Goal: Information Seeking & Learning: Learn about a topic

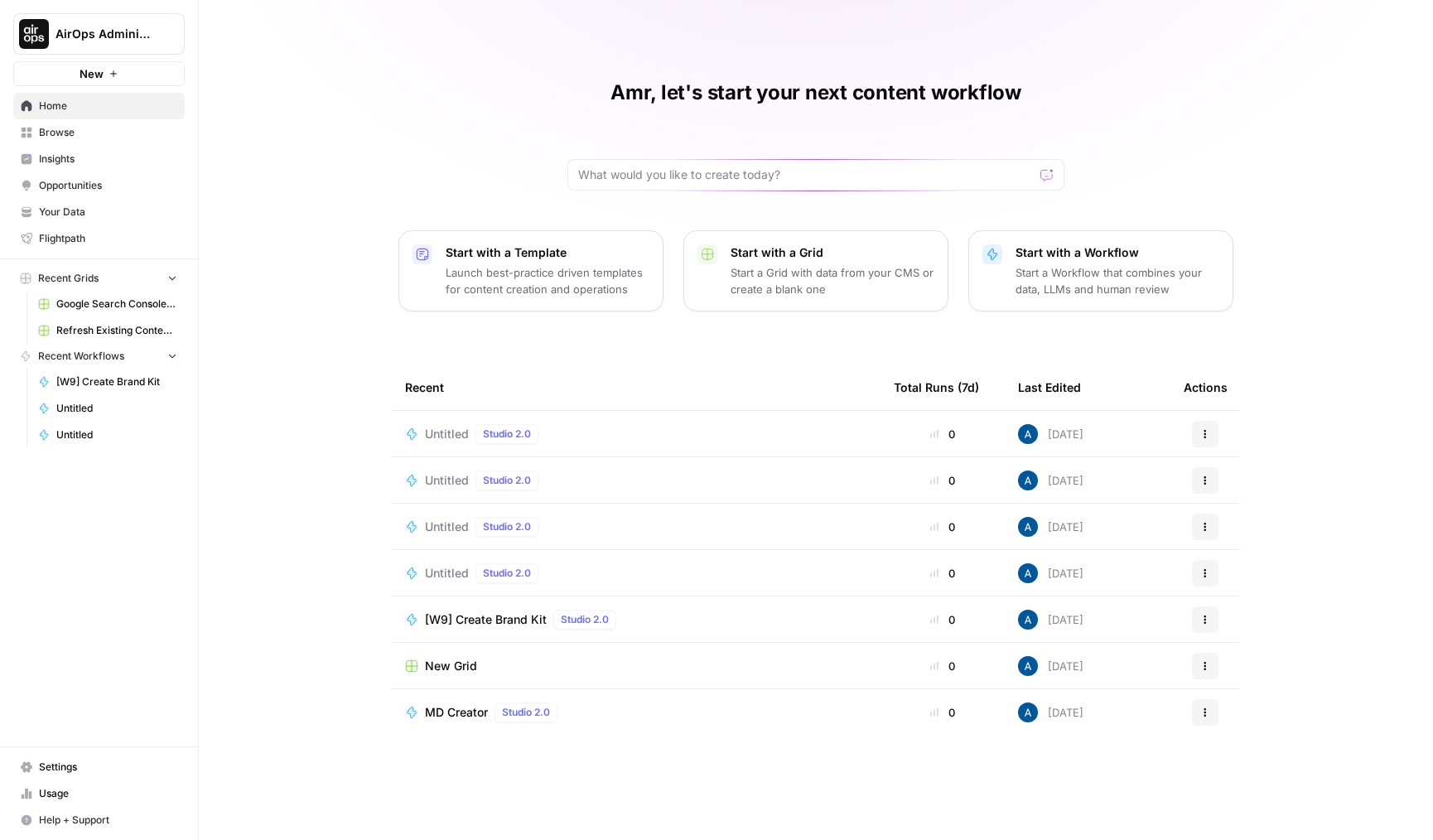
click at [115, 40] on span "AirOps Administrative" at bounding box center [105, 34] width 100 height 17
type input "agen"
click at [114, 131] on span "AgentFire Content" at bounding box center [160, 124] width 218 height 17
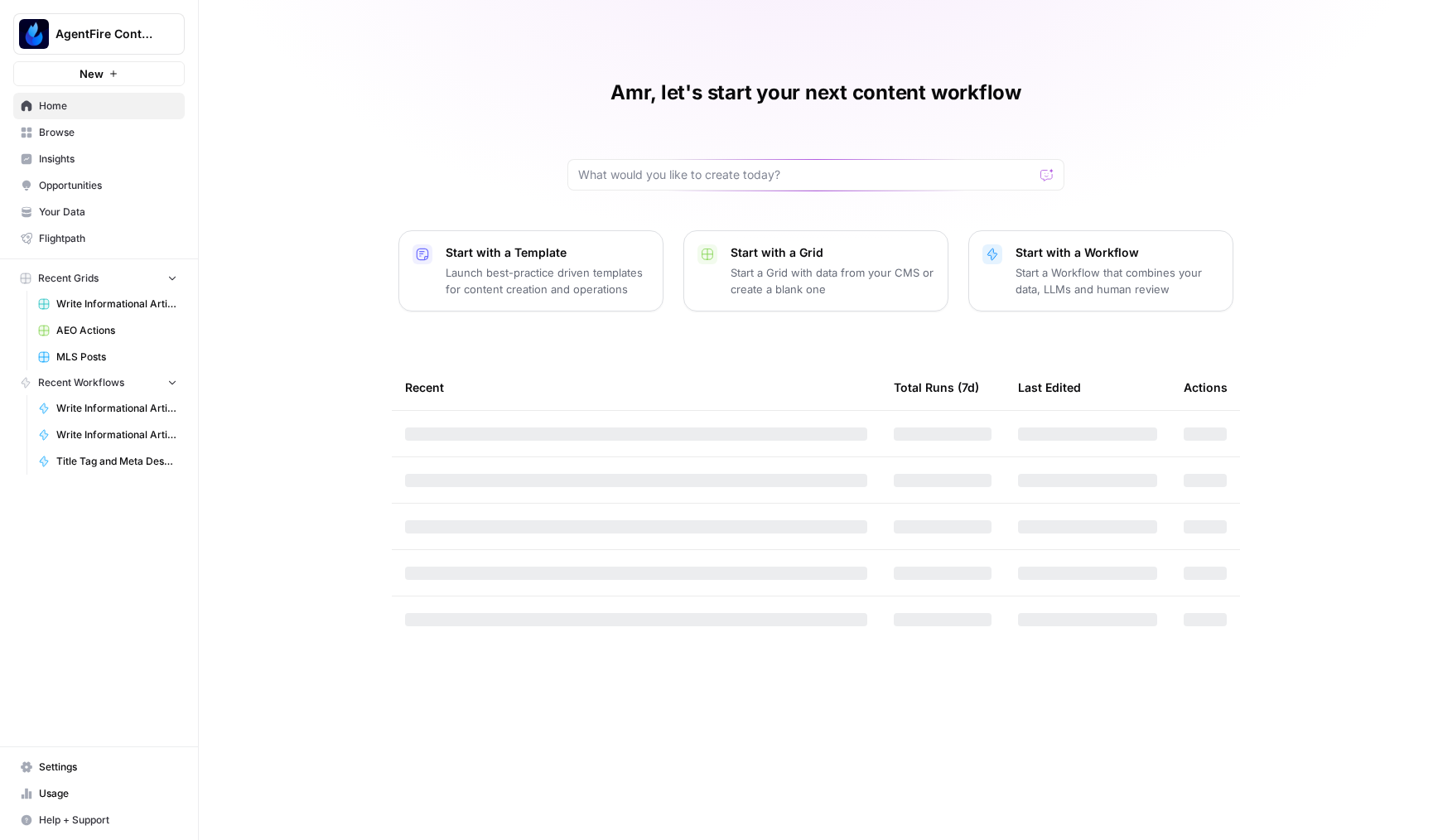
click at [87, 153] on span "Insights" at bounding box center [107, 159] width 139 height 15
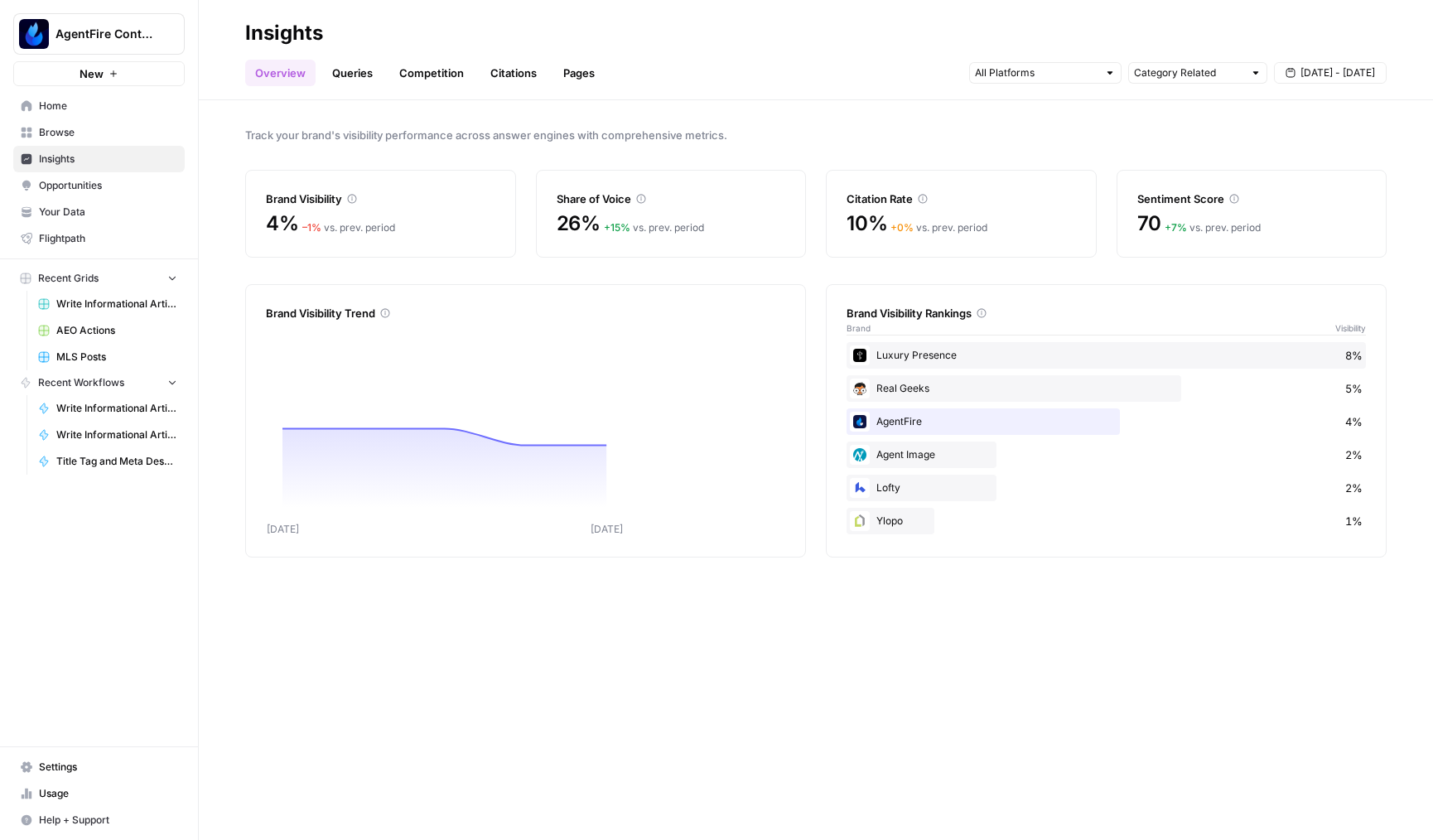
click at [353, 69] on link "Queries" at bounding box center [353, 73] width 61 height 27
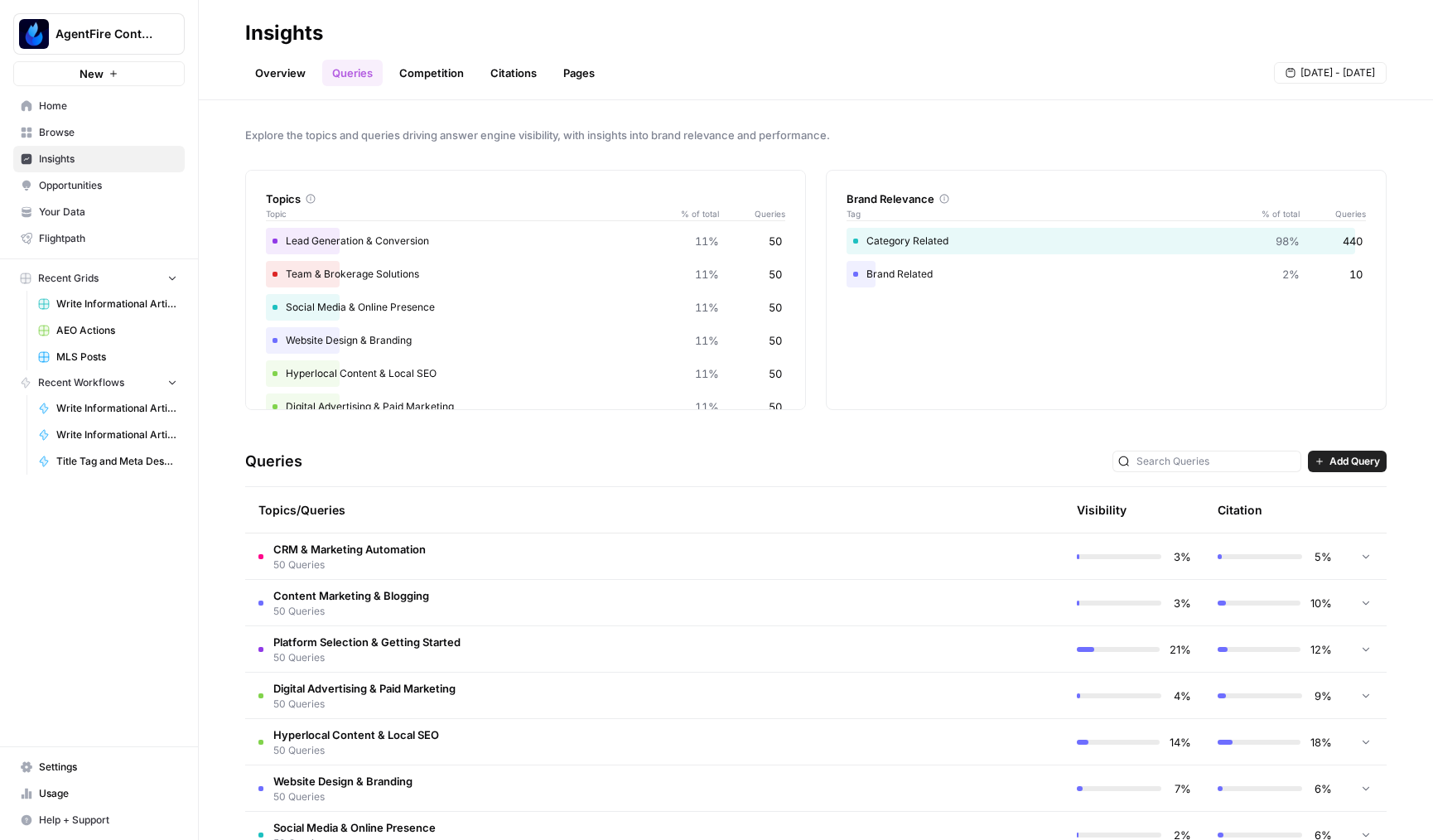
click at [148, 46] on button "AgentFire Content" at bounding box center [98, 33] width 172 height 41
type input "klav"
click at [106, 127] on span "Klaviyo" at bounding box center [160, 124] width 218 height 17
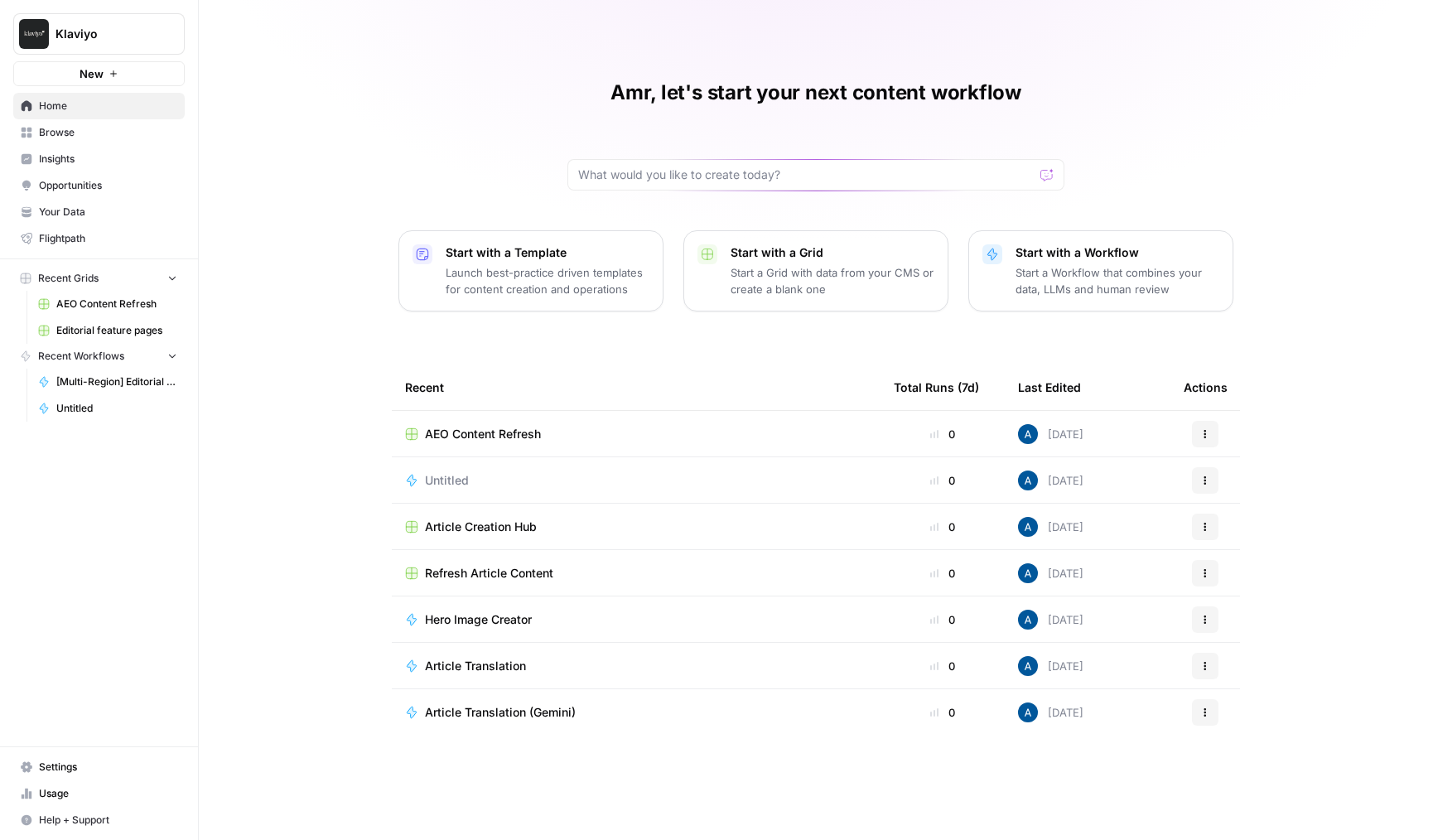
click at [95, 147] on link "Insights" at bounding box center [98, 159] width 172 height 27
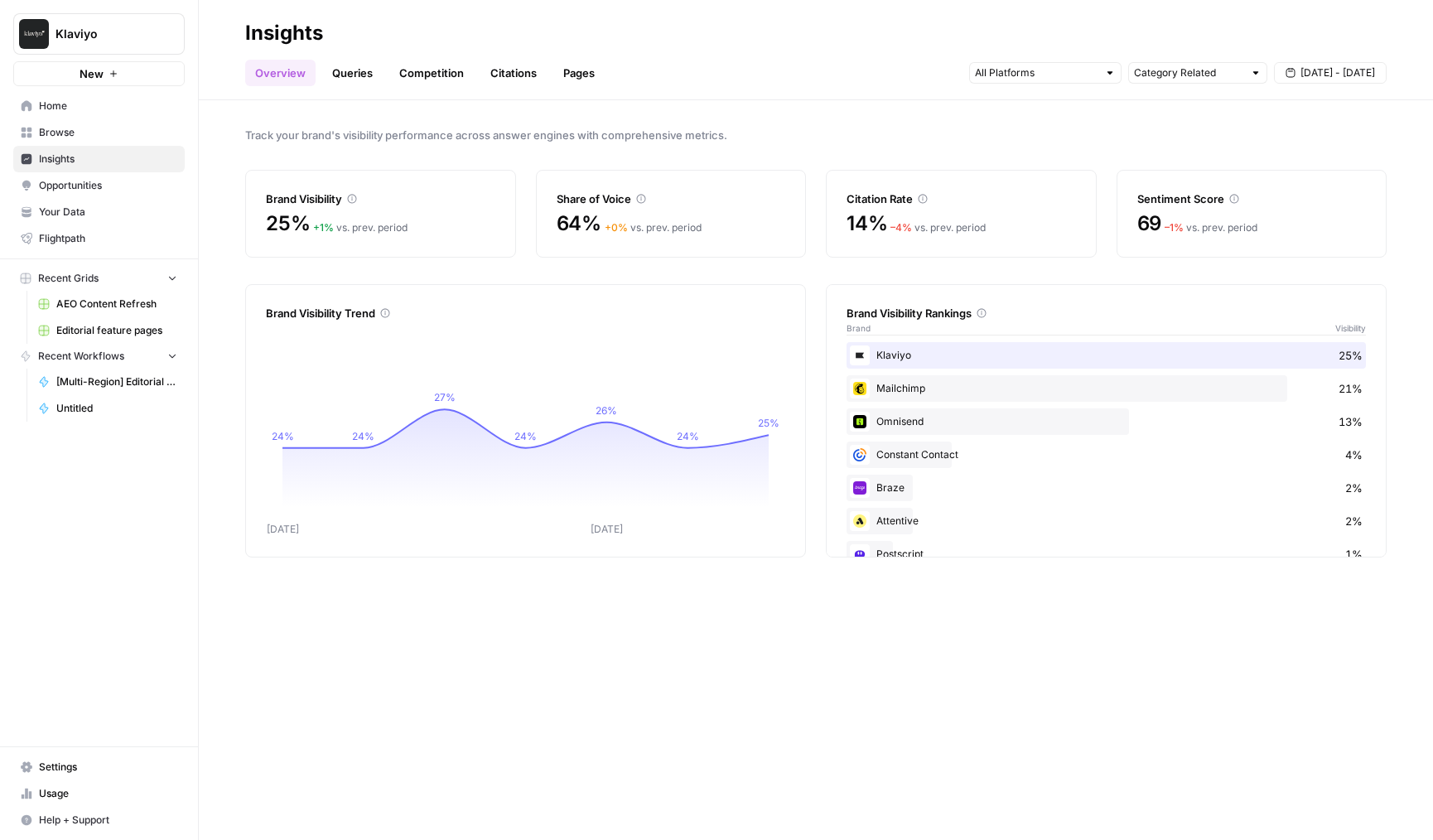
click at [334, 81] on link "Queries" at bounding box center [353, 73] width 61 height 27
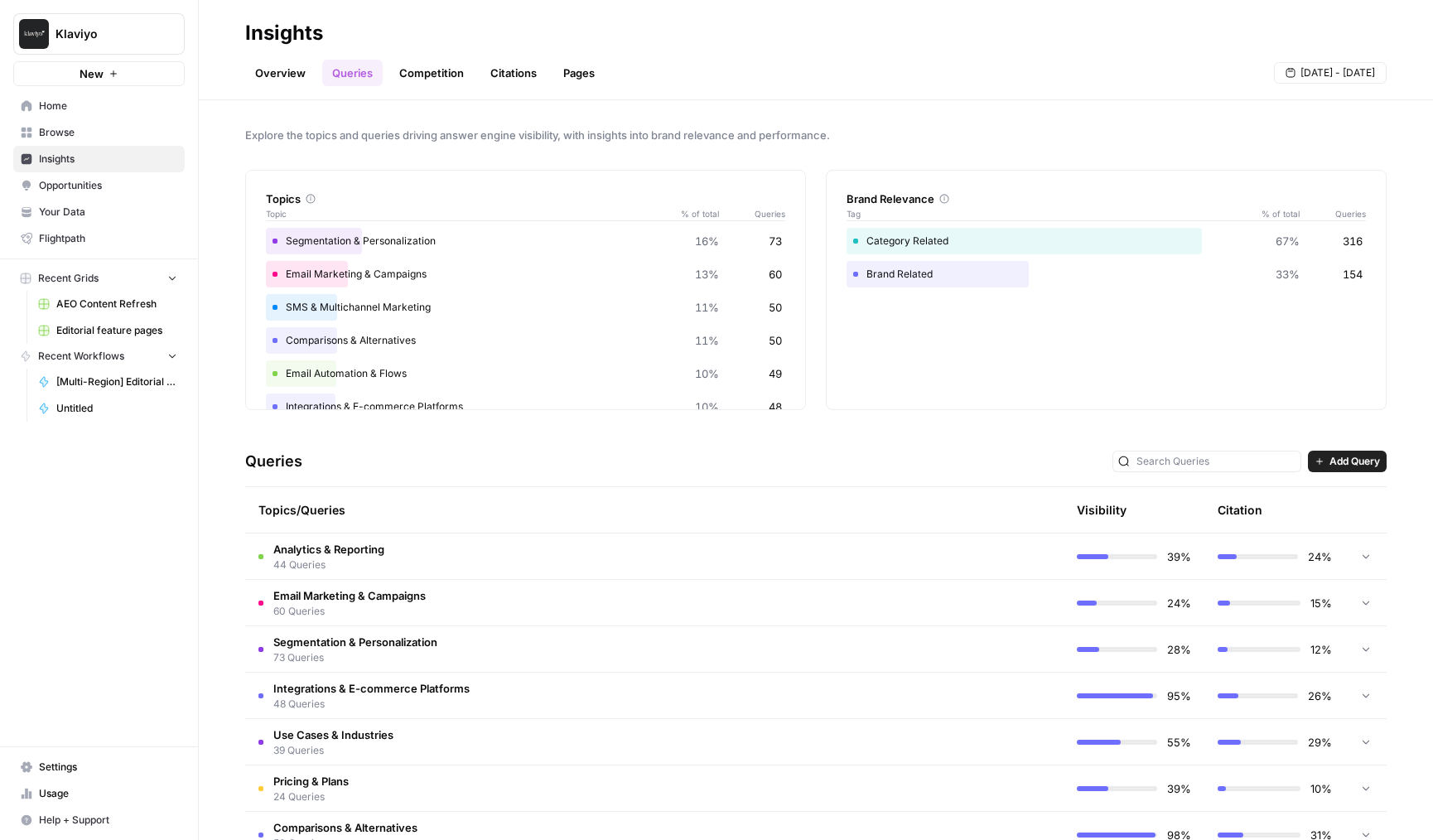
click at [424, 69] on link "Competition" at bounding box center [431, 73] width 84 height 27
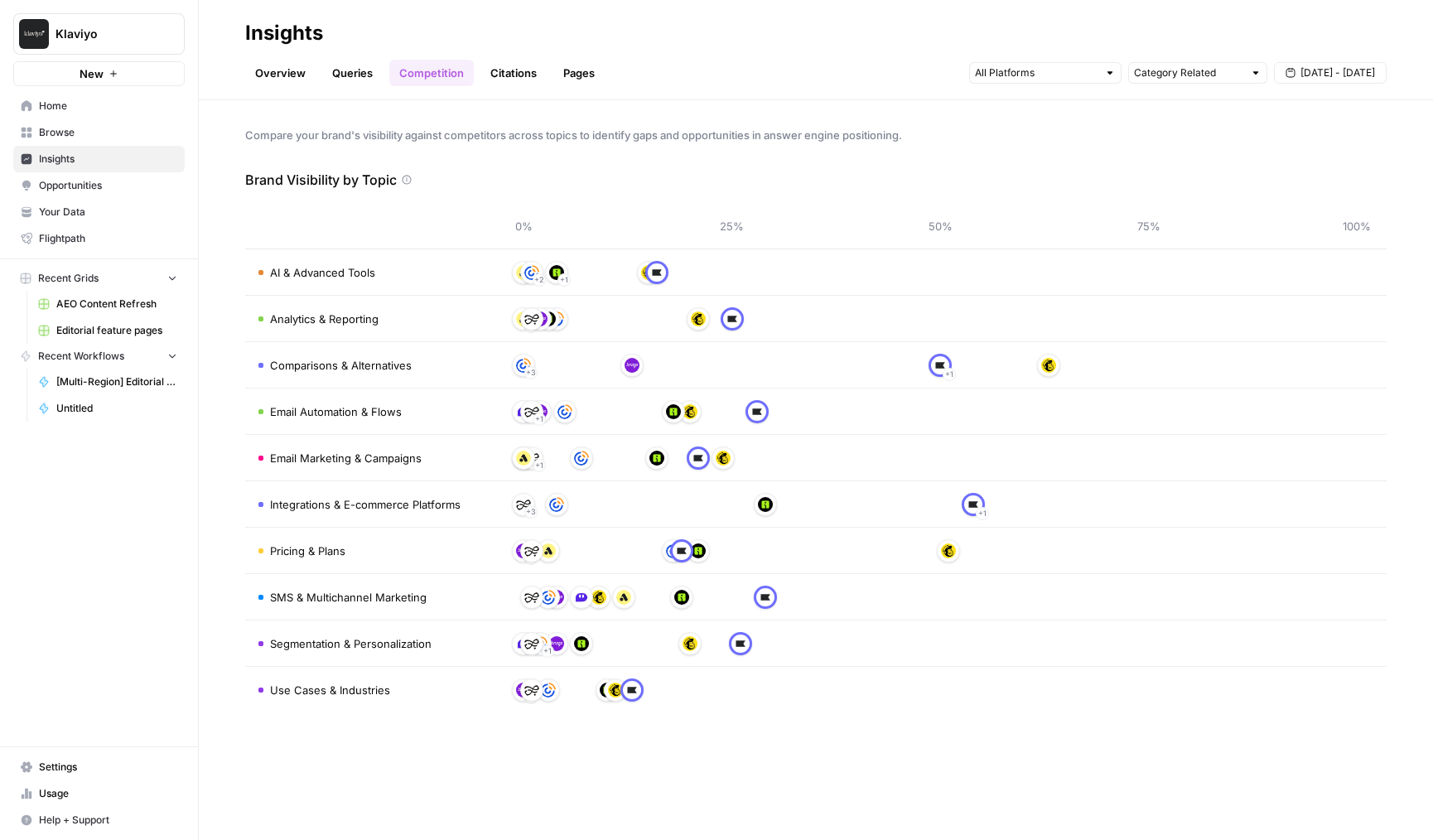
click at [615, 371] on div "+ 3 + 1" at bounding box center [940, 364] width 834 height 27
click at [477, 72] on ul "Overview Queries Competition Citations Pages" at bounding box center [425, 73] width 360 height 27
click at [503, 73] on link "Citations" at bounding box center [513, 73] width 66 height 27
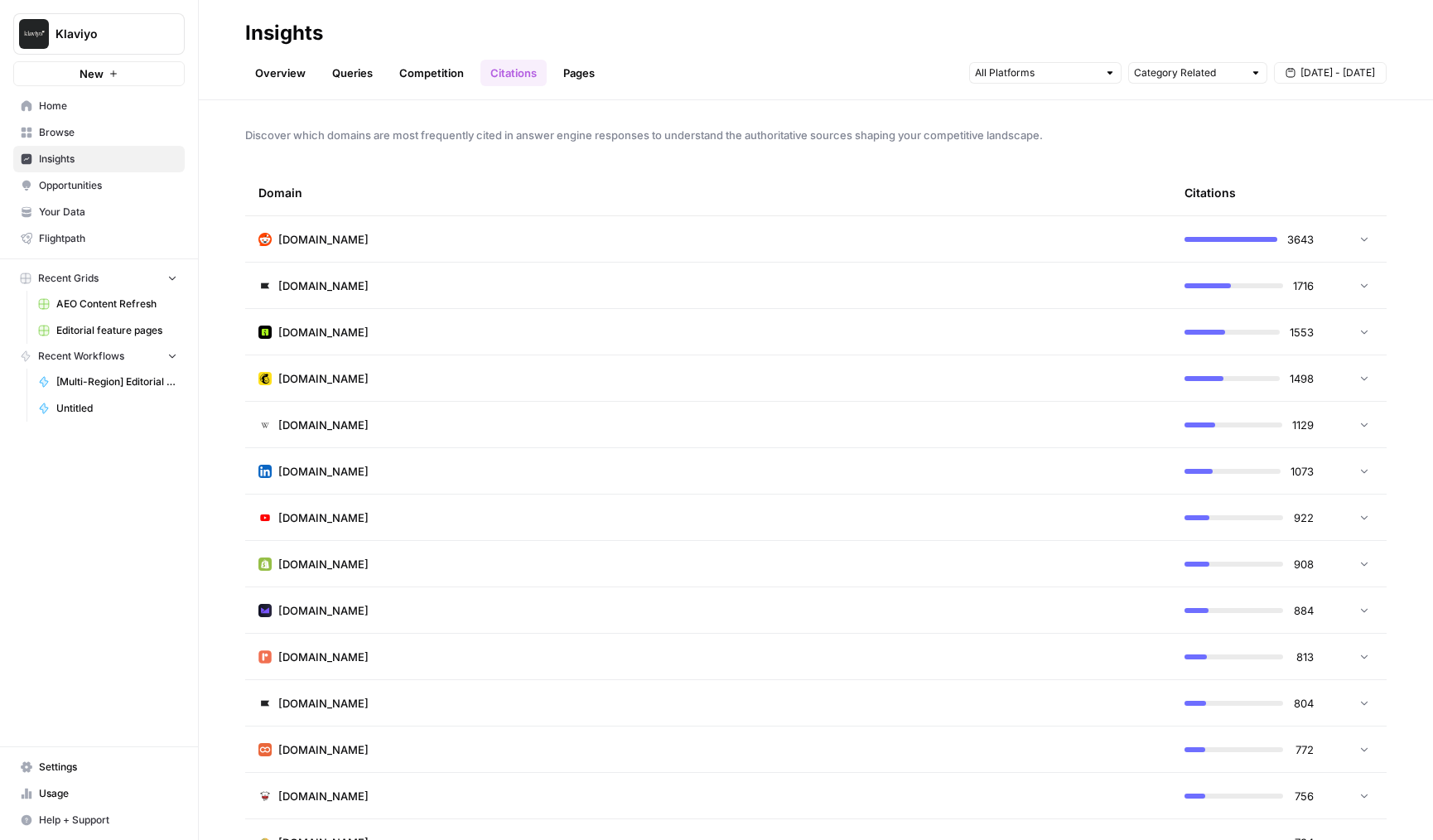
click at [568, 58] on div "Overview Queries Competition Citations Pages Category Related Aug 27 - Sep 2" at bounding box center [815, 66] width 1141 height 39
click at [572, 67] on link "Pages" at bounding box center [579, 73] width 51 height 27
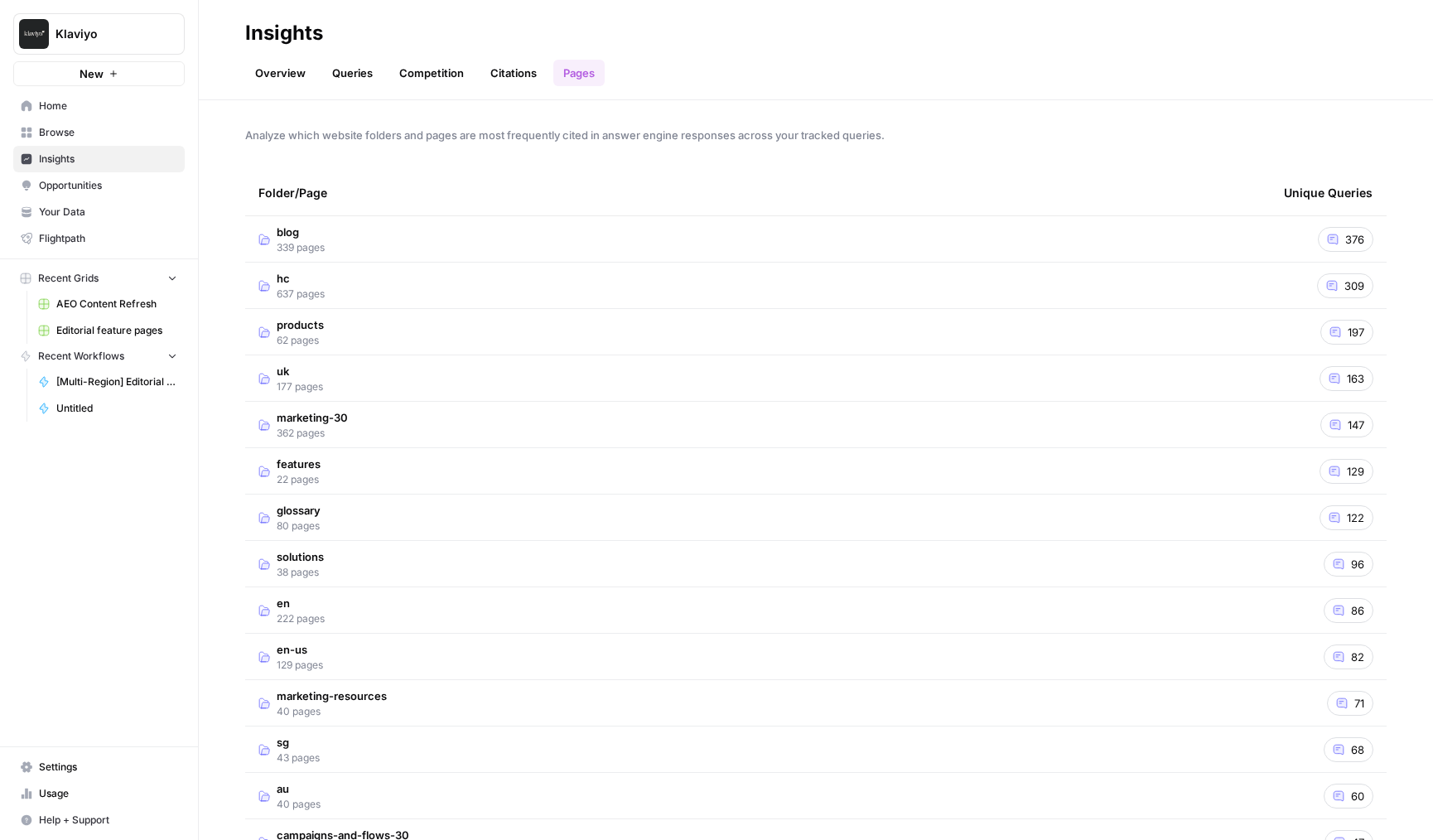
click at [503, 70] on link "Citations" at bounding box center [513, 73] width 66 height 27
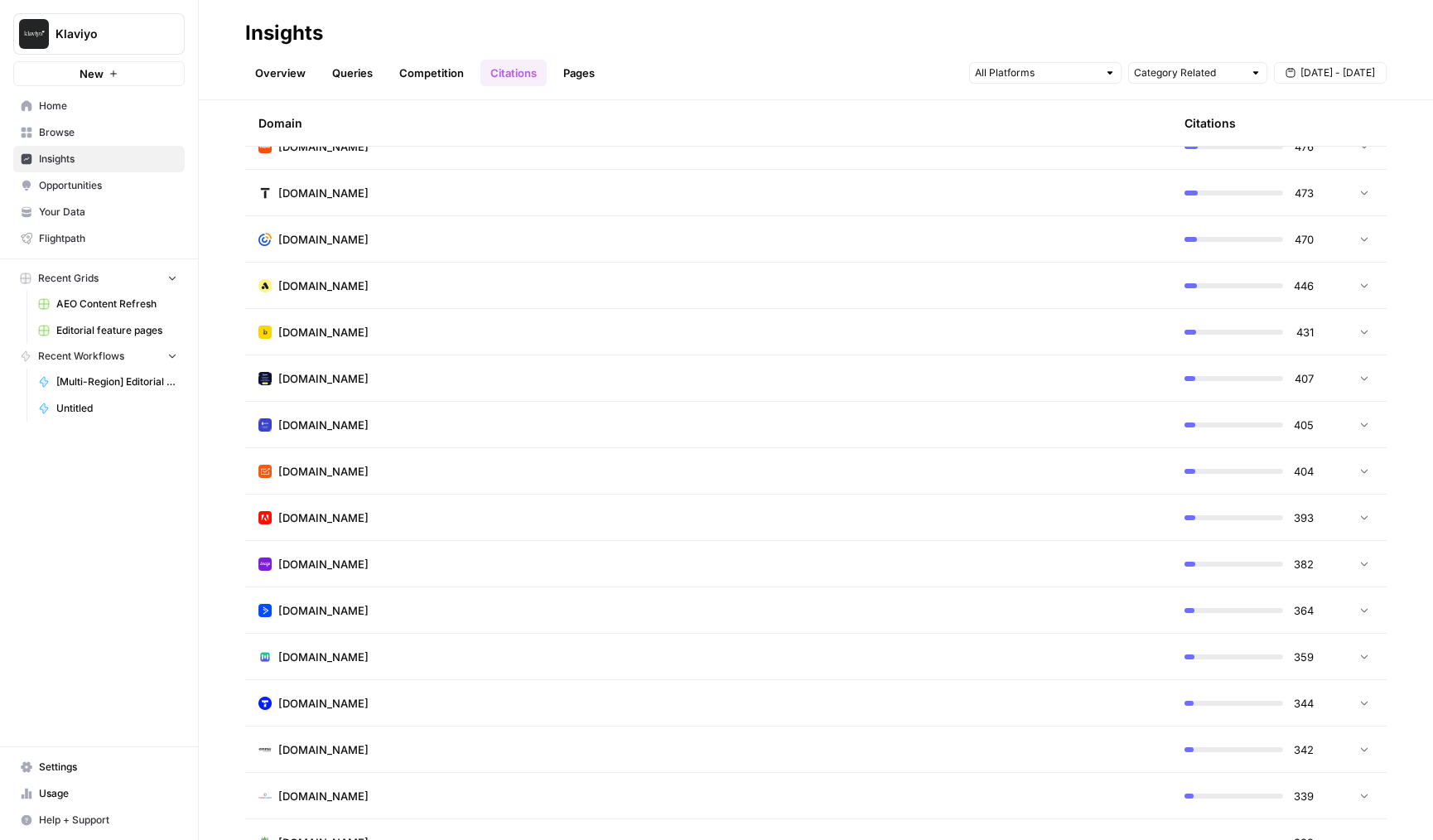
scroll to position [990, 0]
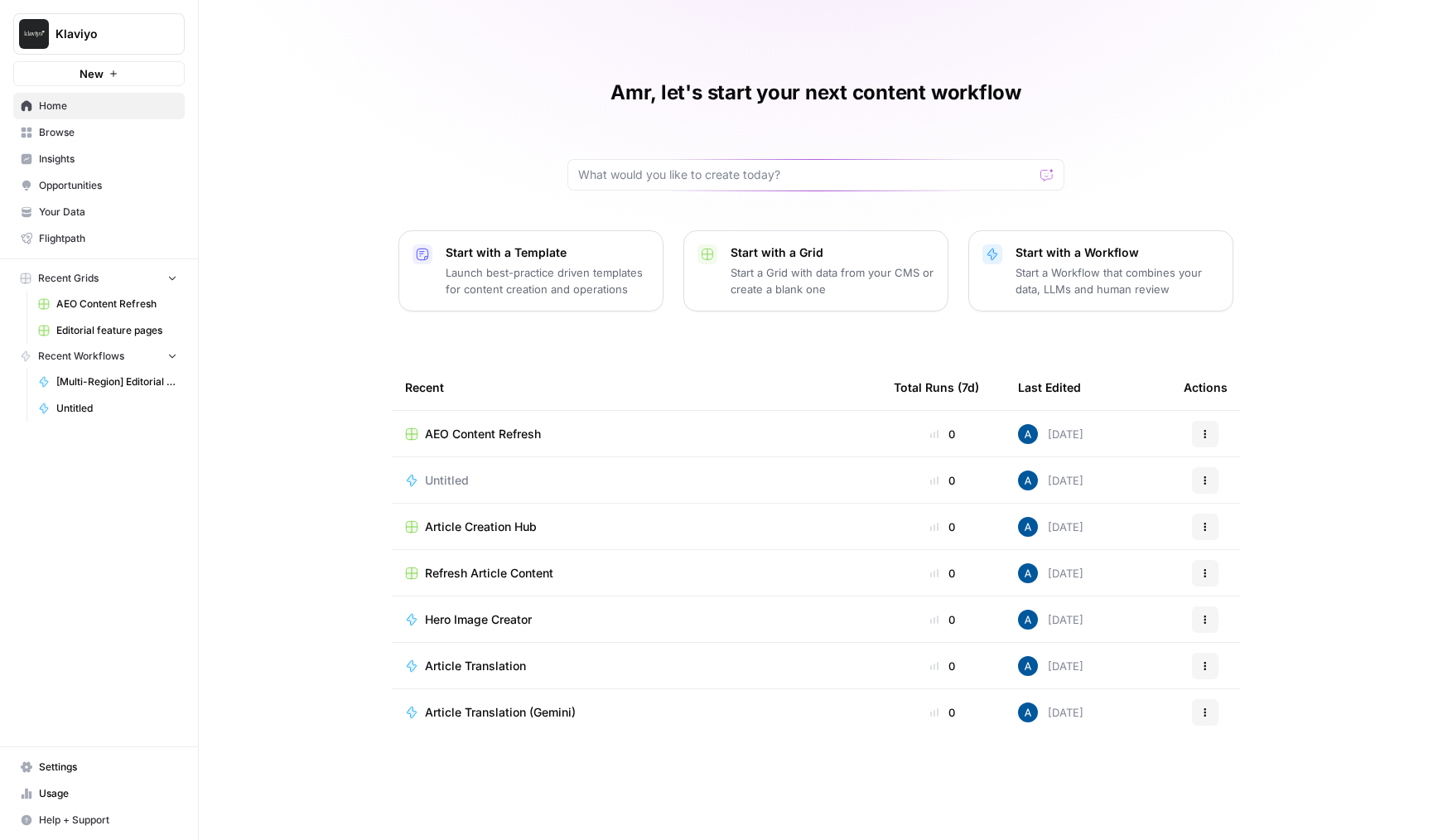
click at [131, 46] on button "Klaviyo" at bounding box center [98, 33] width 172 height 41
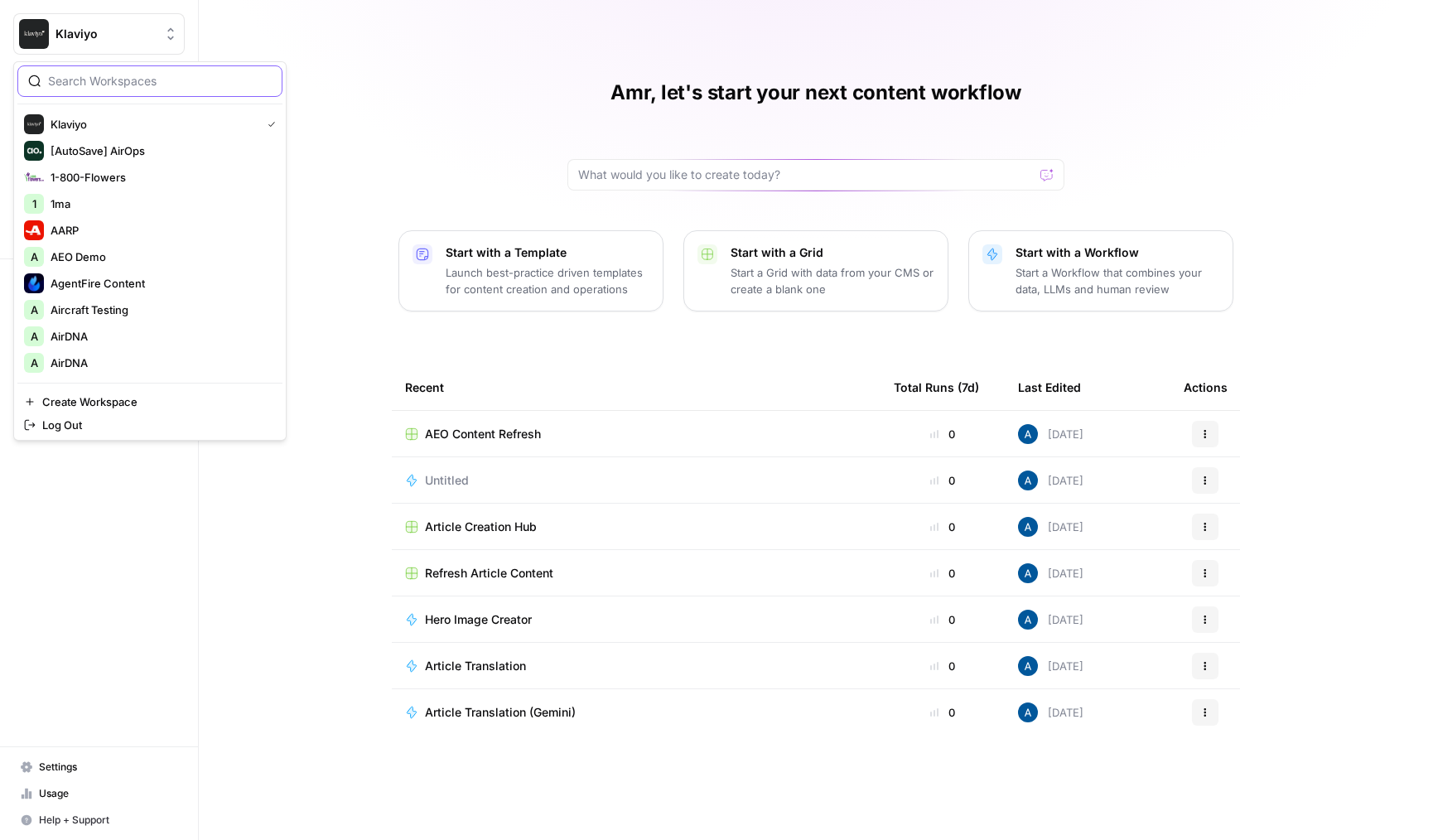
click at [154, 82] on input "search" at bounding box center [160, 81] width 224 height 17
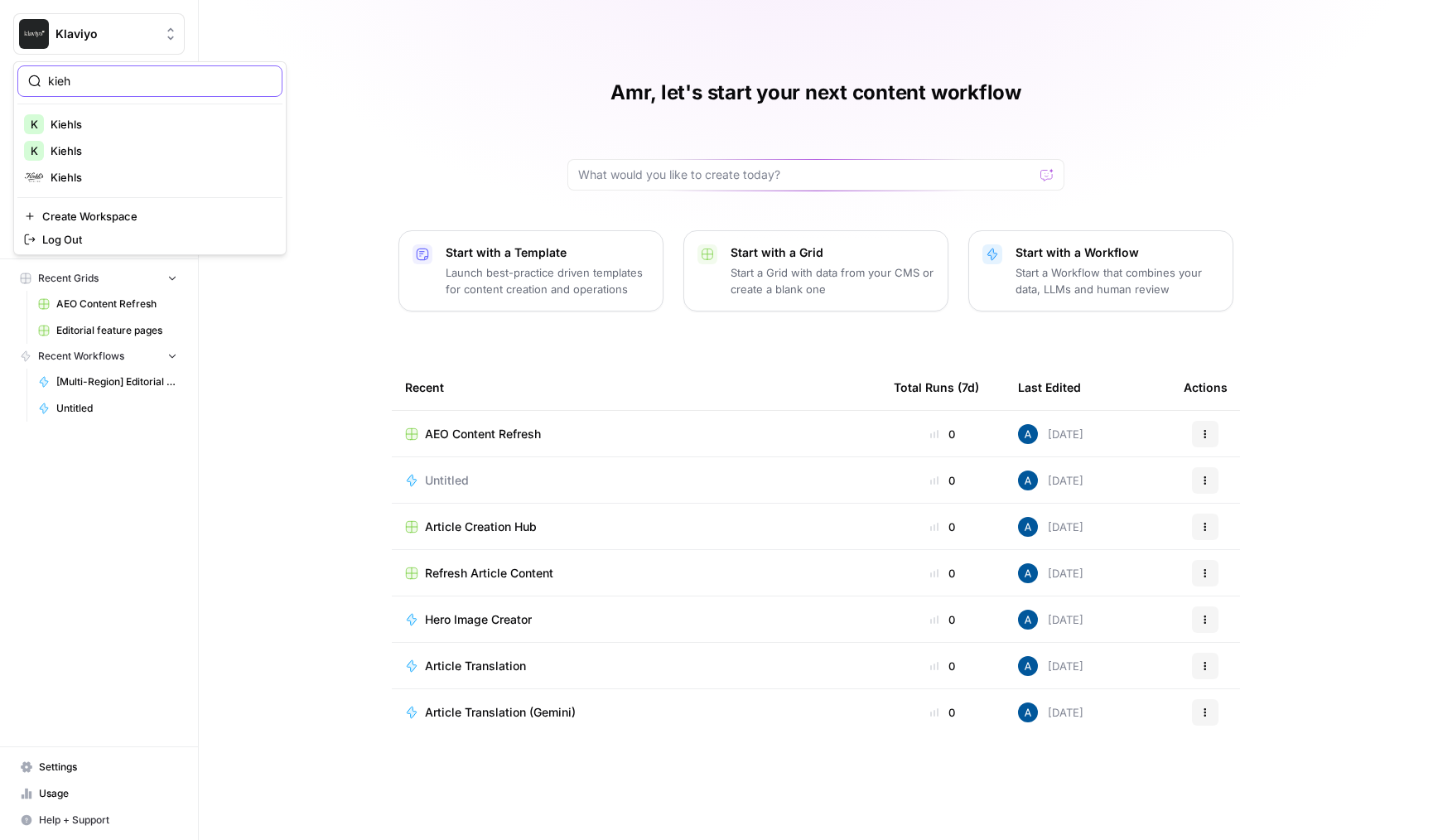
type input "kieh"
click at [136, 170] on span "Kiehls" at bounding box center [160, 177] width 218 height 17
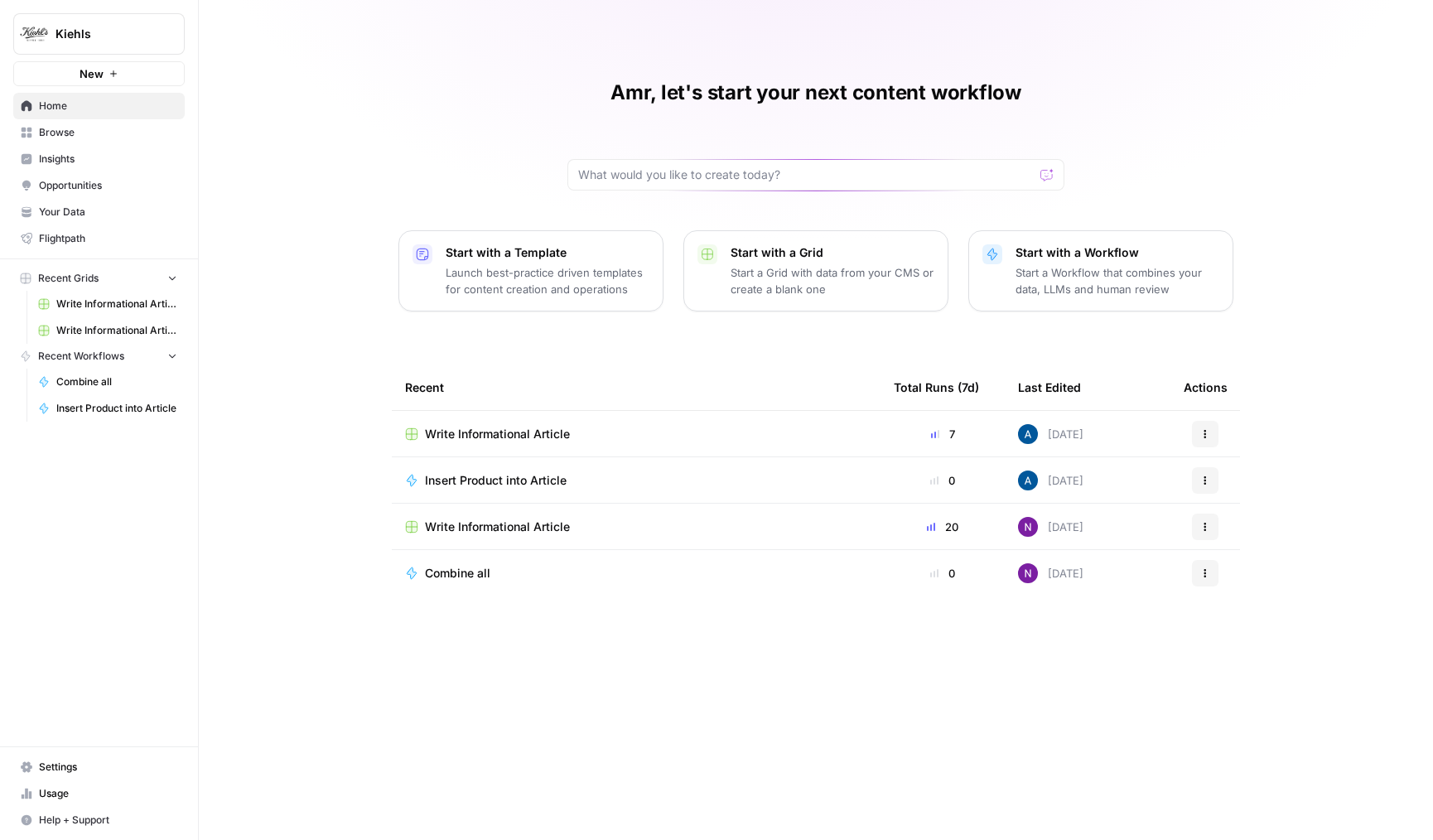
click at [98, 130] on span "Browse" at bounding box center [107, 132] width 139 height 15
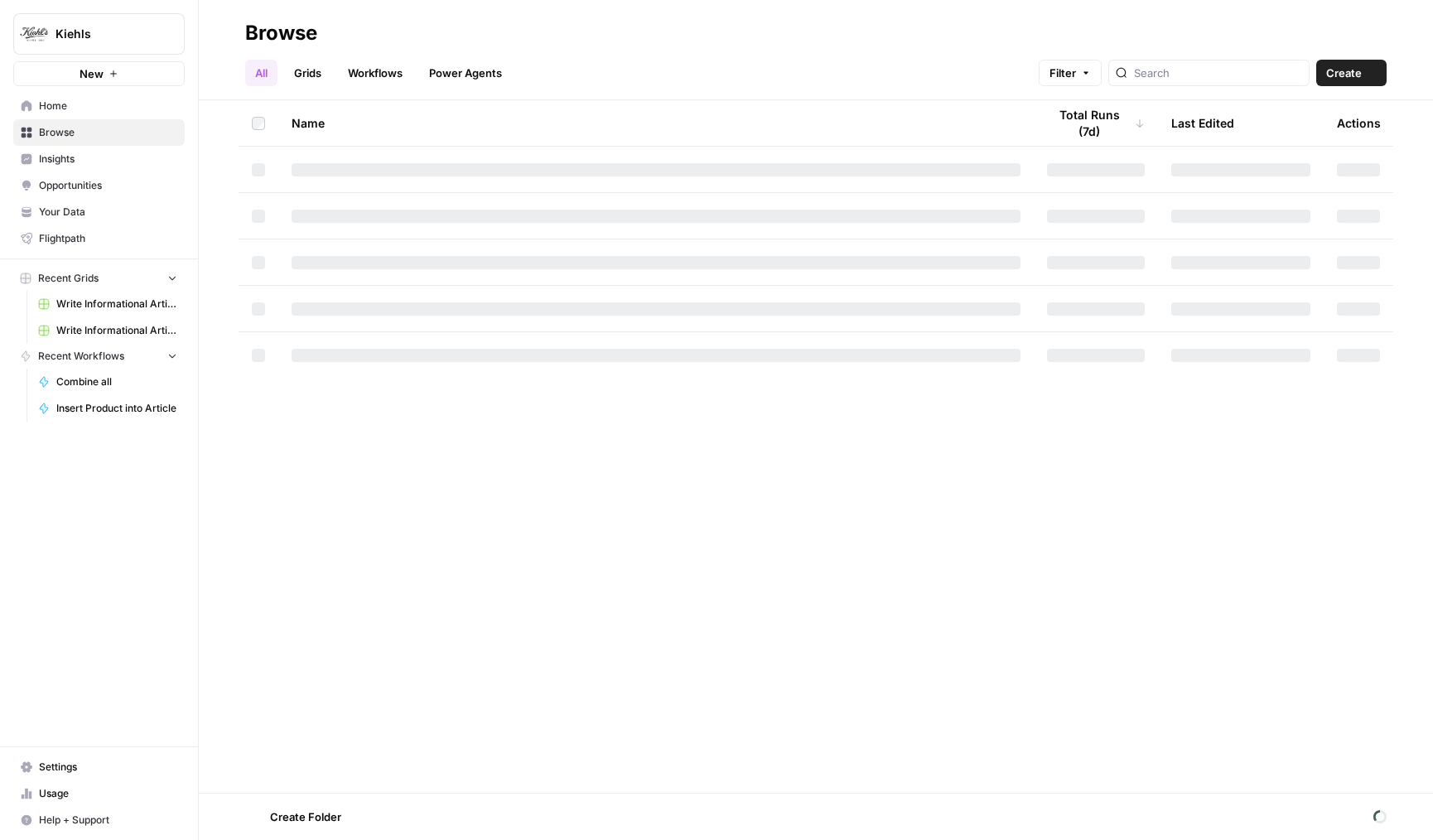
click at [105, 152] on span "Insights" at bounding box center [107, 159] width 139 height 15
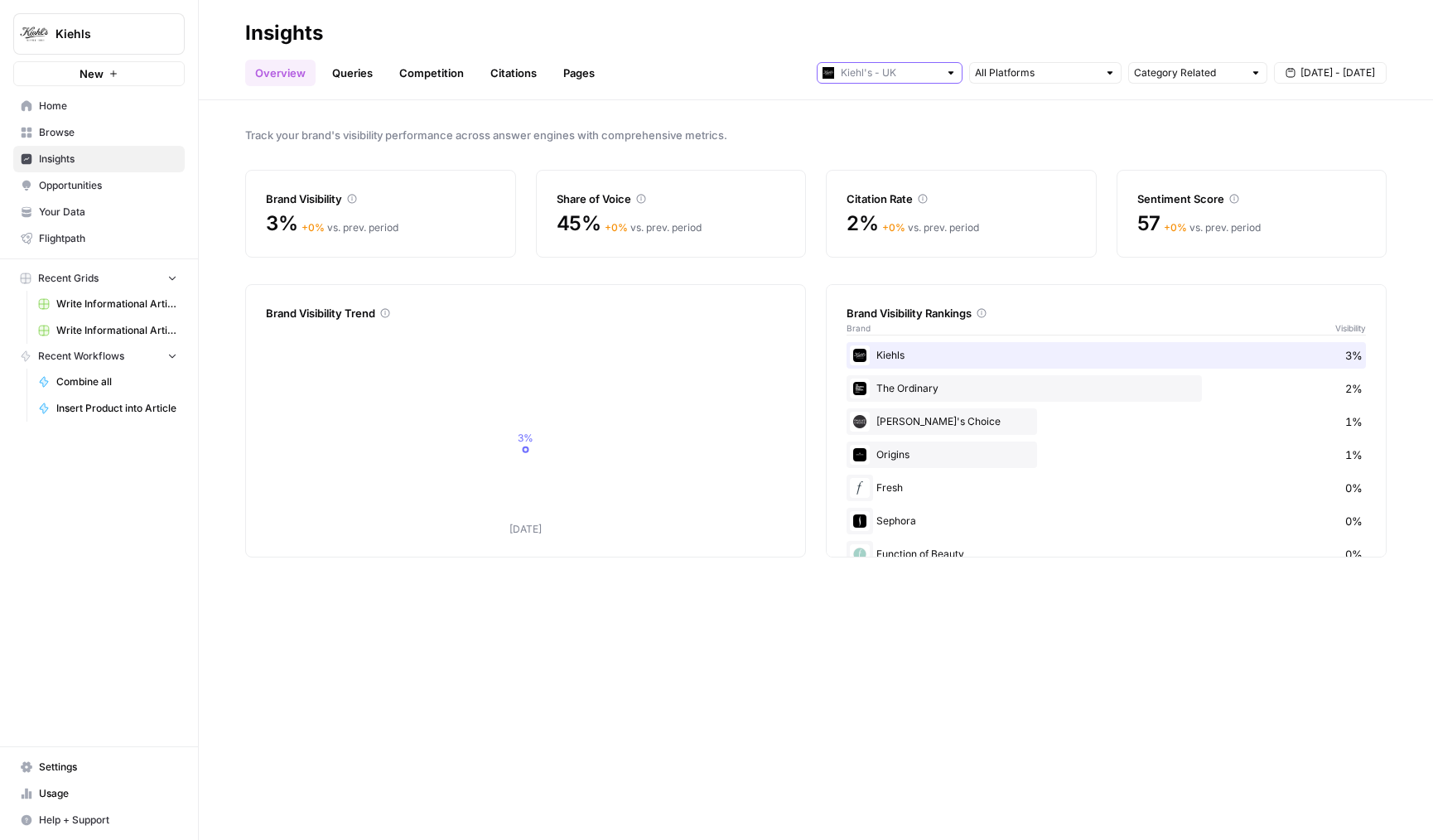
click at [855, 77] on input "text" at bounding box center [890, 73] width 97 height 17
click at [864, 132] on span "[PERSON_NAME] - US" at bounding box center [895, 132] width 93 height 17
type input "[PERSON_NAME] - US"
click at [868, 69] on input "text" at bounding box center [890, 73] width 97 height 17
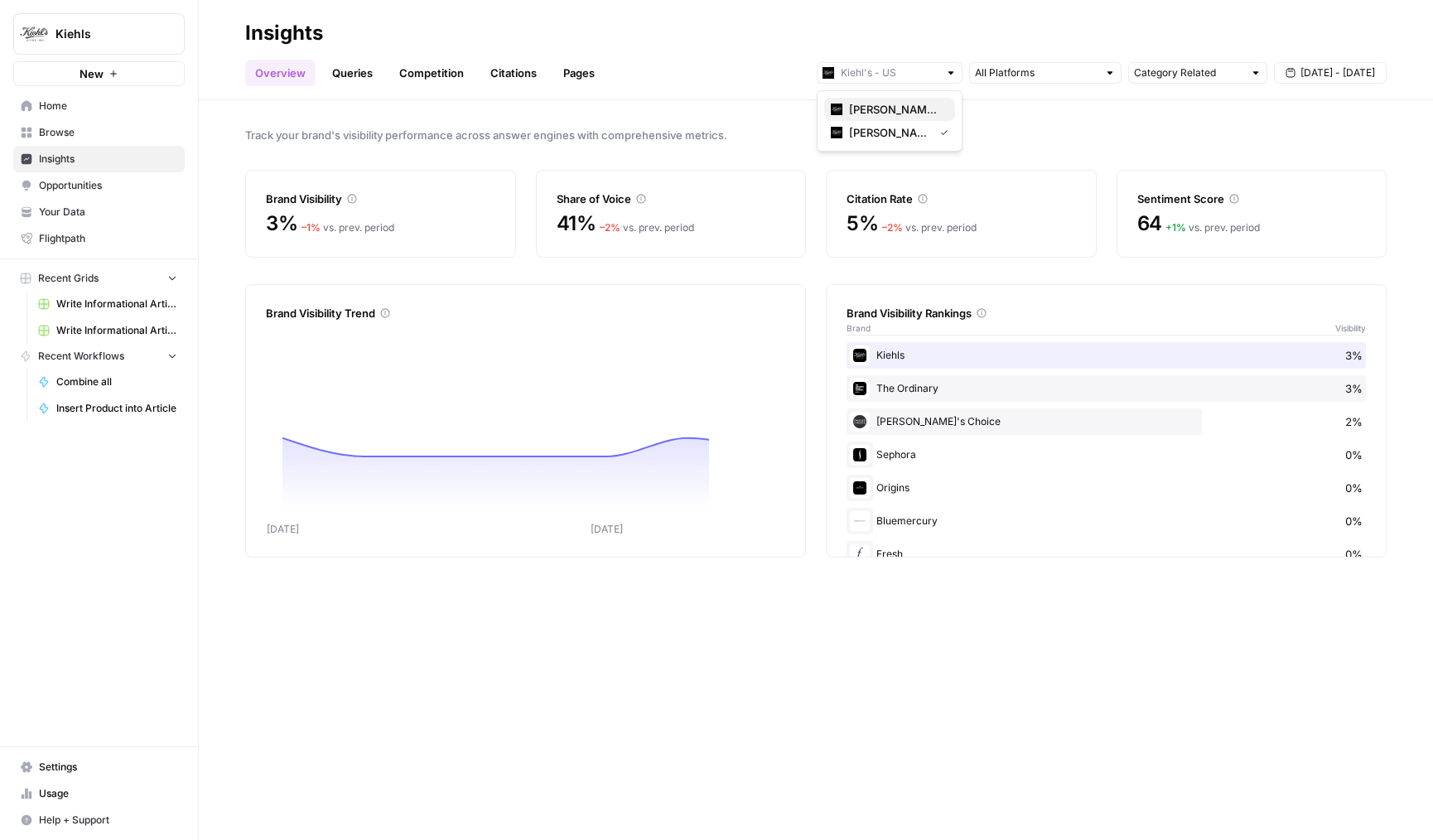
click at [871, 106] on span "[PERSON_NAME] - [GEOGRAPHIC_DATA]" at bounding box center [895, 109] width 93 height 17
type input "[PERSON_NAME] - [GEOGRAPHIC_DATA]"
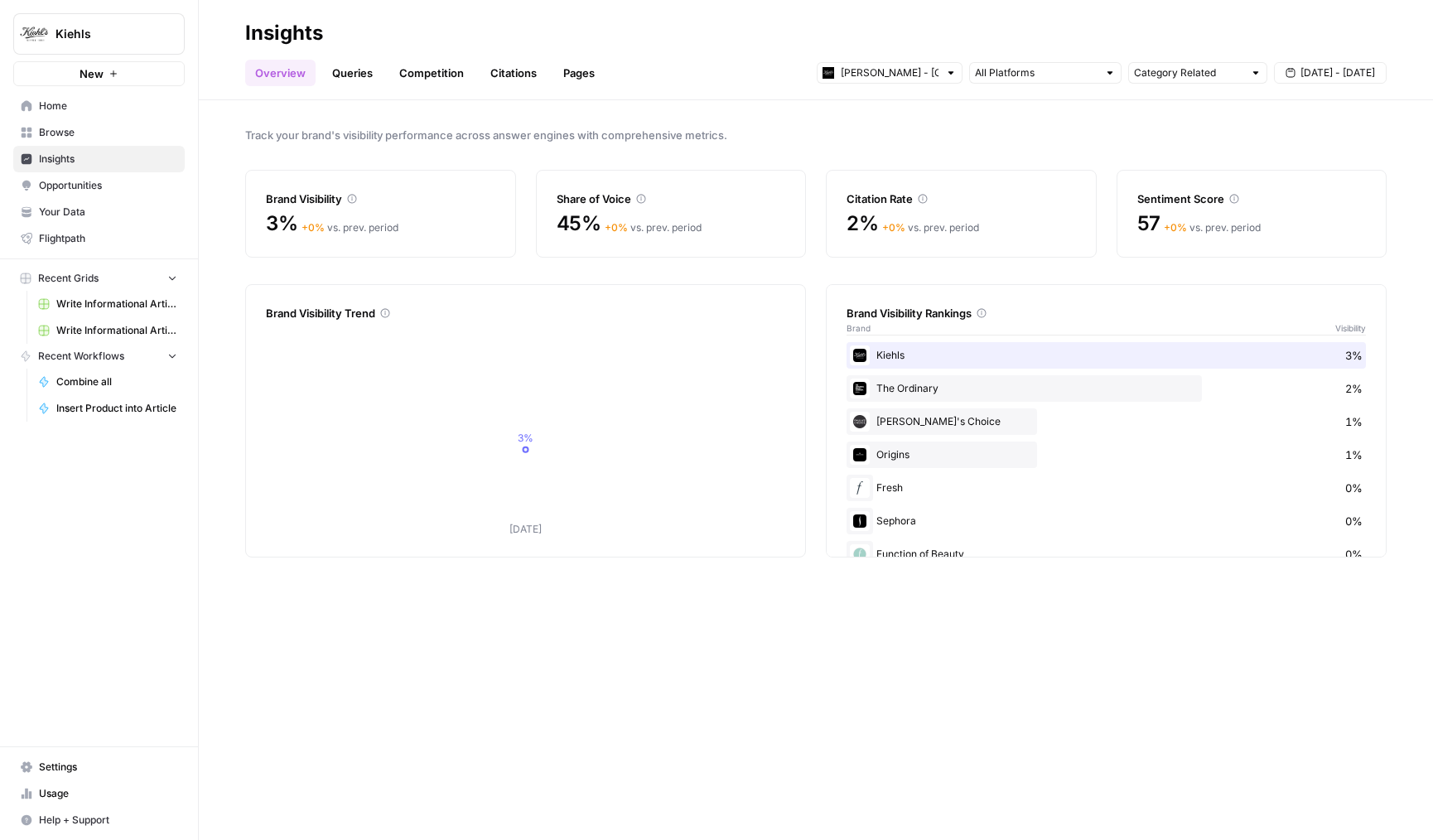
click at [362, 76] on link "Queries" at bounding box center [353, 73] width 61 height 27
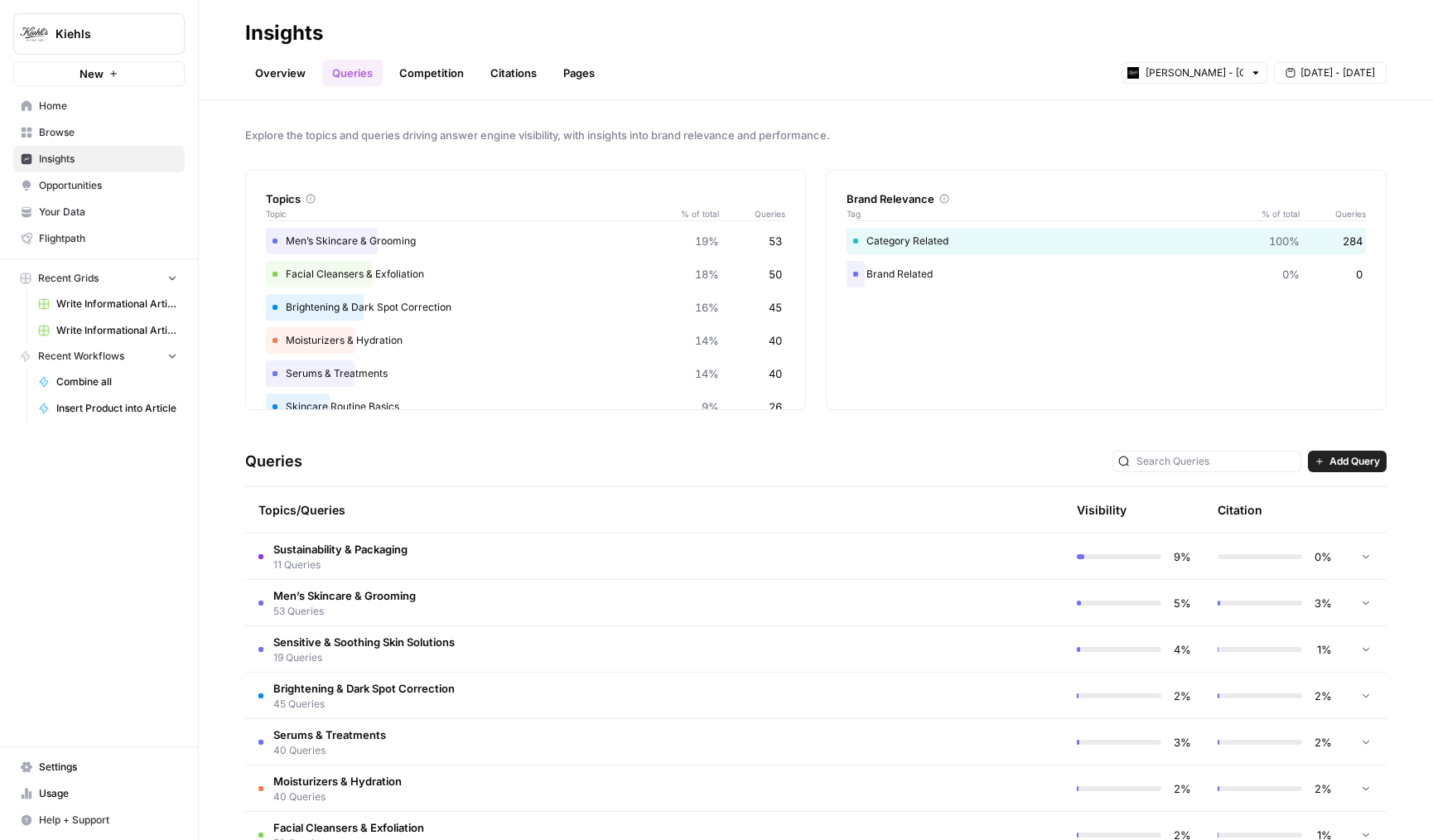
click at [432, 85] on link "Competition" at bounding box center [431, 73] width 84 height 27
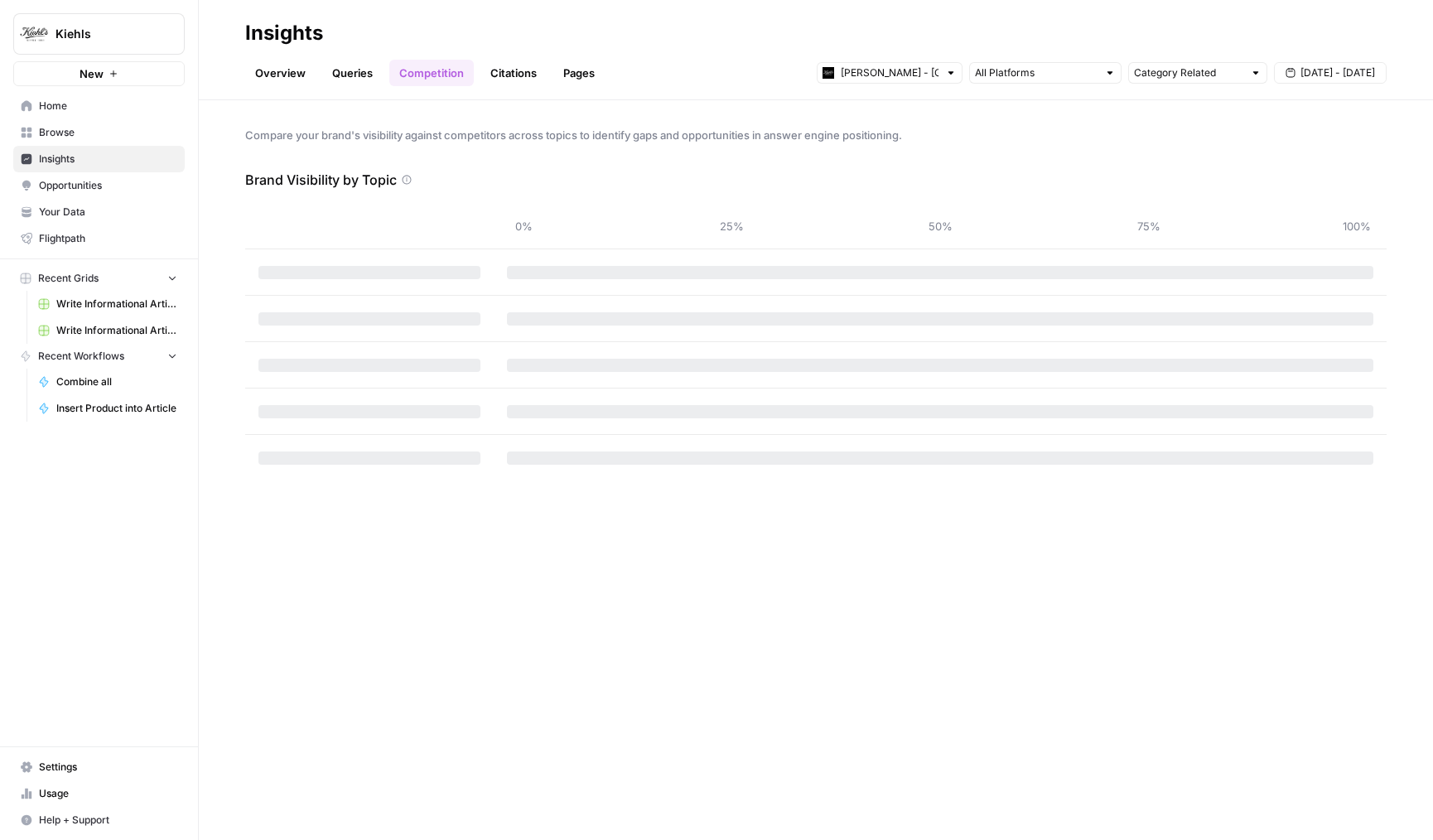
click at [299, 76] on link "Overview" at bounding box center [280, 73] width 71 height 27
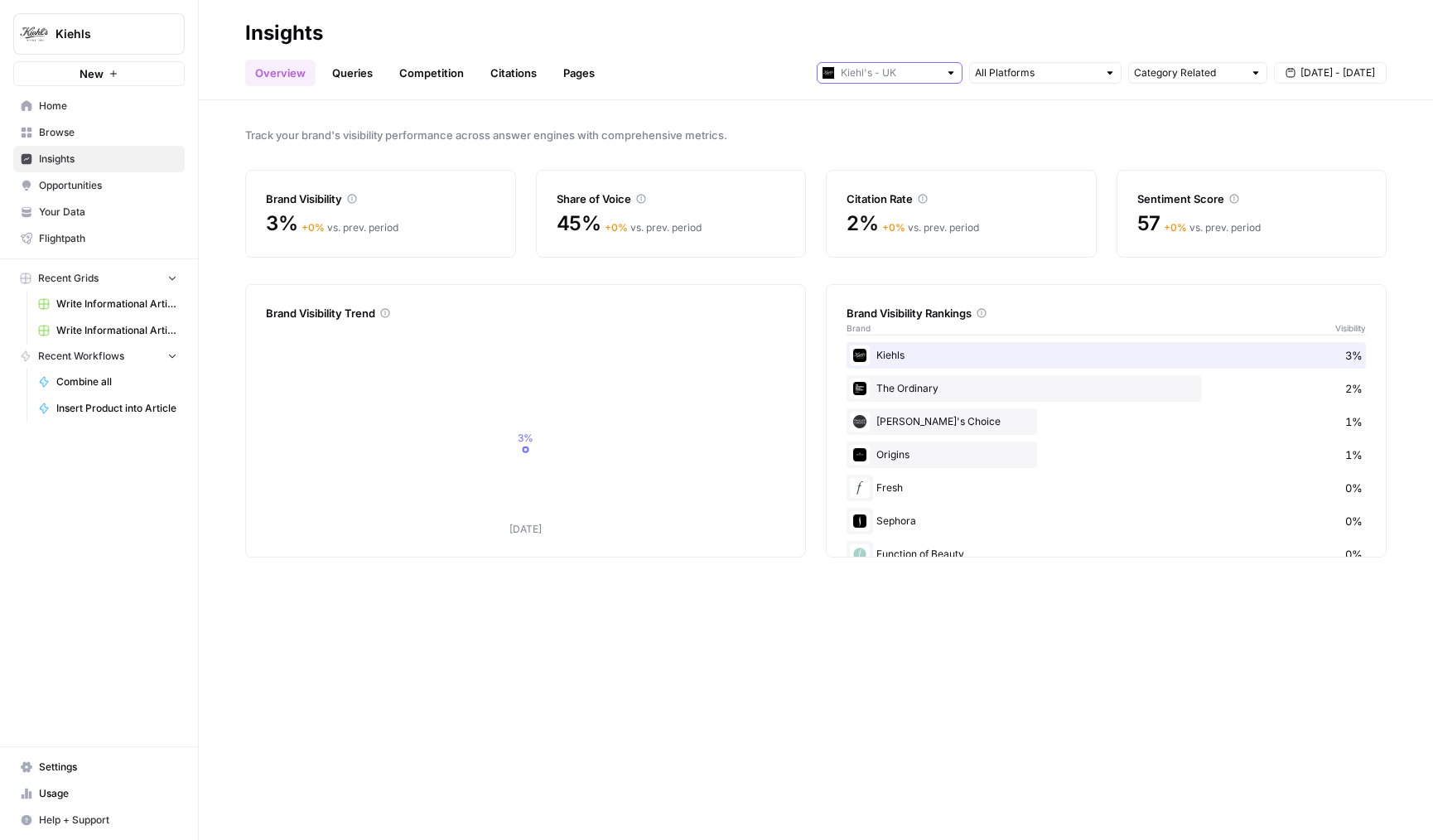
click at [899, 64] on input "text" at bounding box center [890, 73] width 97 height 17
click at [900, 129] on span "[PERSON_NAME] - US" at bounding box center [895, 132] width 93 height 17
type input "[PERSON_NAME] - US"
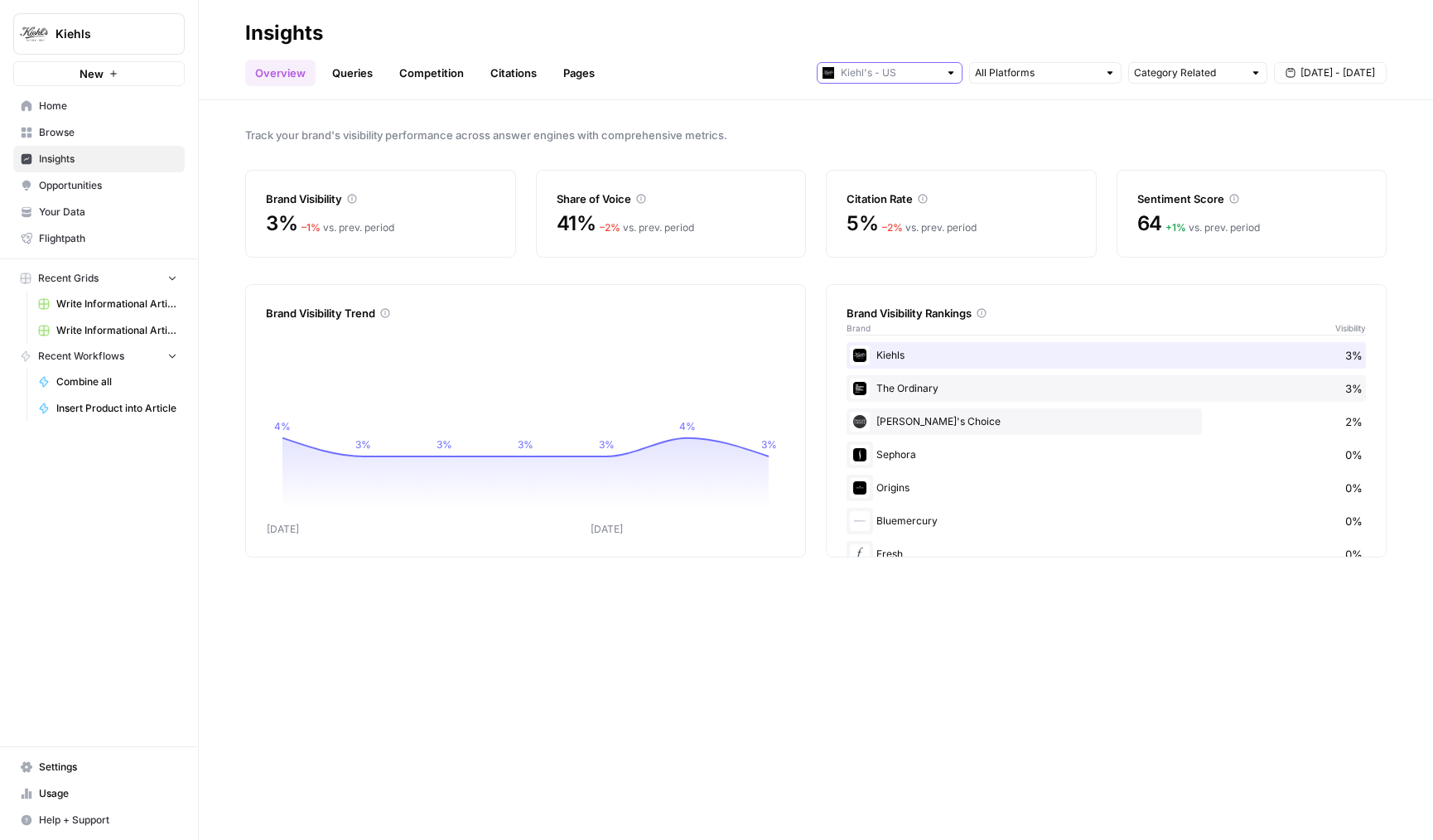
click at [873, 72] on input "text" at bounding box center [890, 73] width 97 height 17
click at [876, 113] on span "[PERSON_NAME] - [GEOGRAPHIC_DATA]" at bounding box center [895, 109] width 93 height 17
type input "[PERSON_NAME] - [GEOGRAPHIC_DATA]"
